Goal: Task Accomplishment & Management: Complete application form

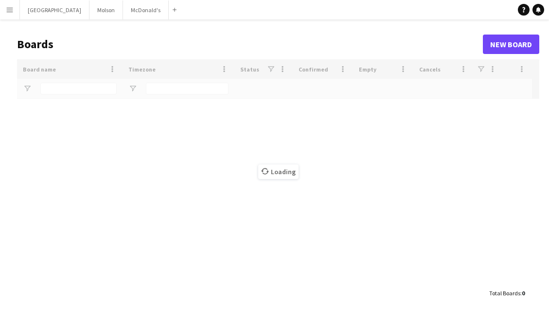
type input "*********"
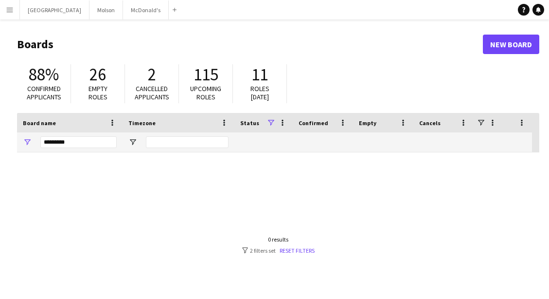
click at [11, 13] on app-icon "Menu" at bounding box center [10, 10] width 8 height 8
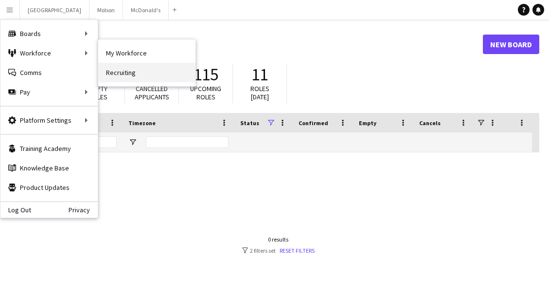
click at [115, 76] on link "Recruiting" at bounding box center [146, 72] width 97 height 19
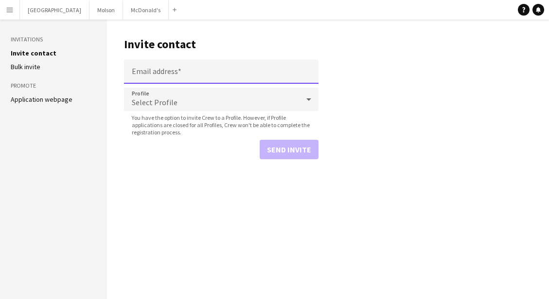
click at [171, 67] on input "Email address" at bounding box center [221, 71] width 195 height 24
click at [368, 204] on main "Invite contact Email address Profile Select Profile You have the option to invi…" at bounding box center [328, 158] width 442 height 279
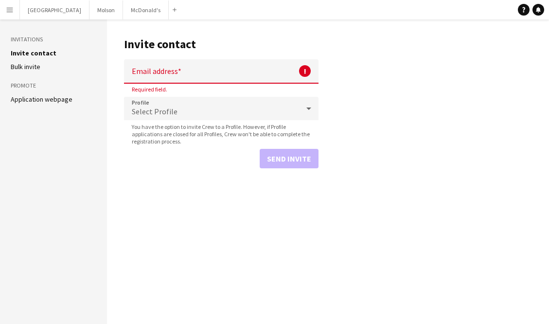
click at [428, 83] on main "Invite contact Email address ! Required field. Profile Select Profile You have …" at bounding box center [328, 171] width 442 height 305
